Goal: Task Accomplishment & Management: Manage account settings

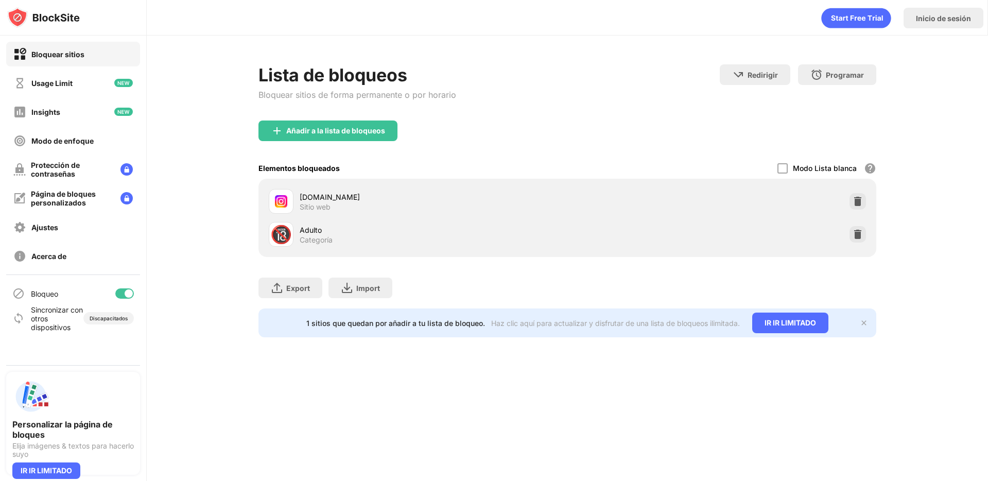
drag, startPoint x: 287, startPoint y: 191, endPoint x: 284, endPoint y: 199, distance: 8.3
click at [287, 191] on div at bounding box center [281, 201] width 25 height 25
click at [282, 202] on img at bounding box center [281, 201] width 12 height 12
click at [858, 200] on img at bounding box center [857, 201] width 10 height 10
